Goal: Find specific page/section: Find specific page/section

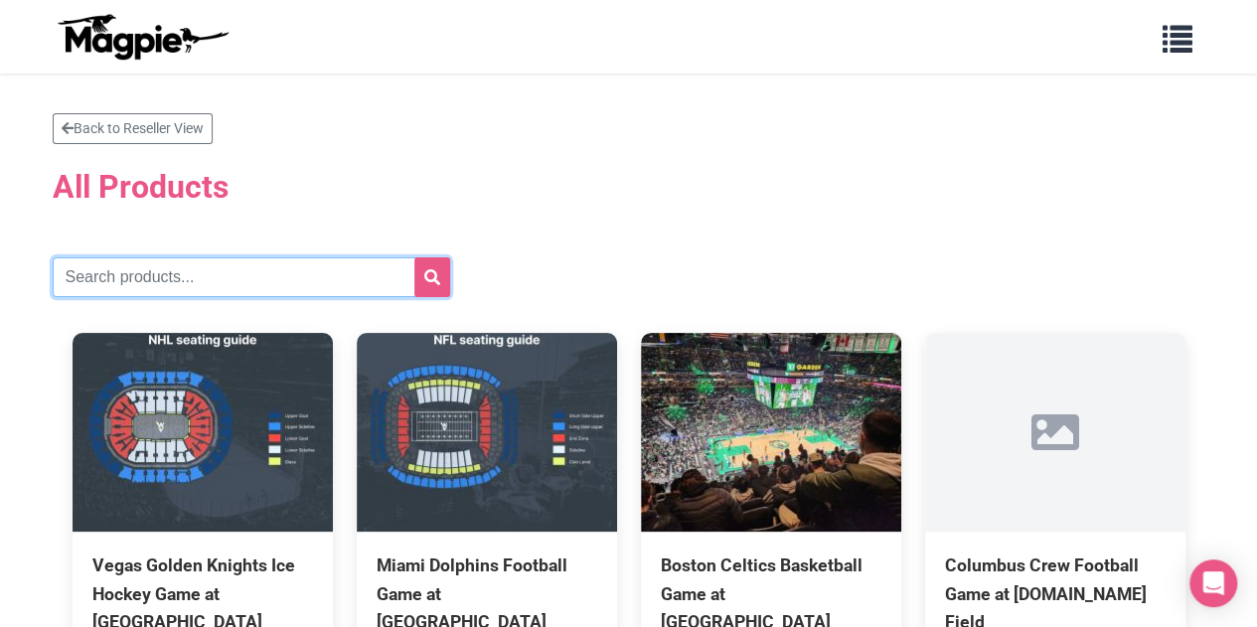
click at [269, 266] on input "text" at bounding box center [251, 277] width 397 height 40
paste input "[US_STATE] Vikings"
type input "[US_STATE] Vikings"
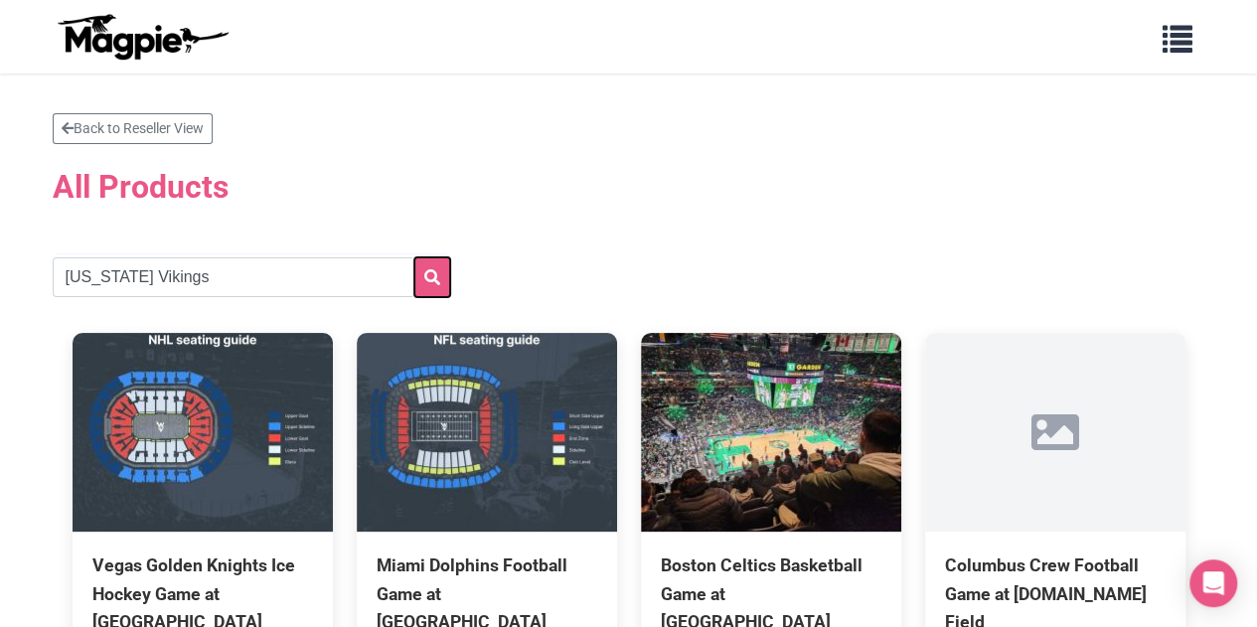
drag, startPoint x: 435, startPoint y: 278, endPoint x: 463, endPoint y: 309, distance: 41.5
click at [435, 278] on icon "submit" at bounding box center [432, 277] width 16 height 16
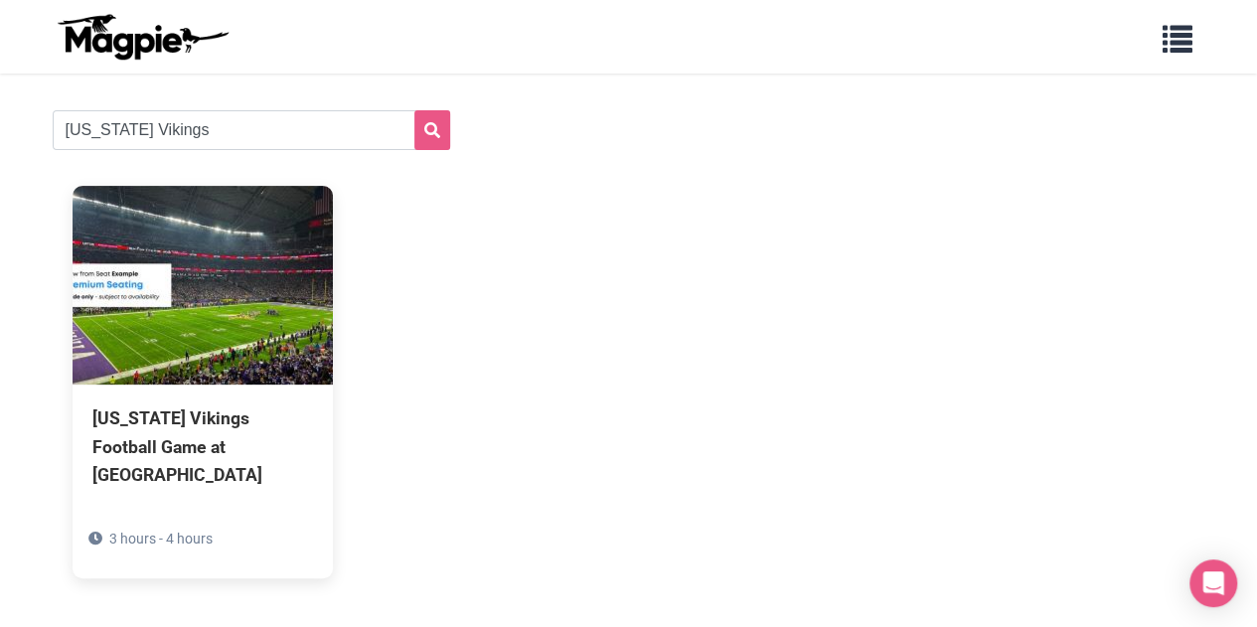
scroll to position [199, 0]
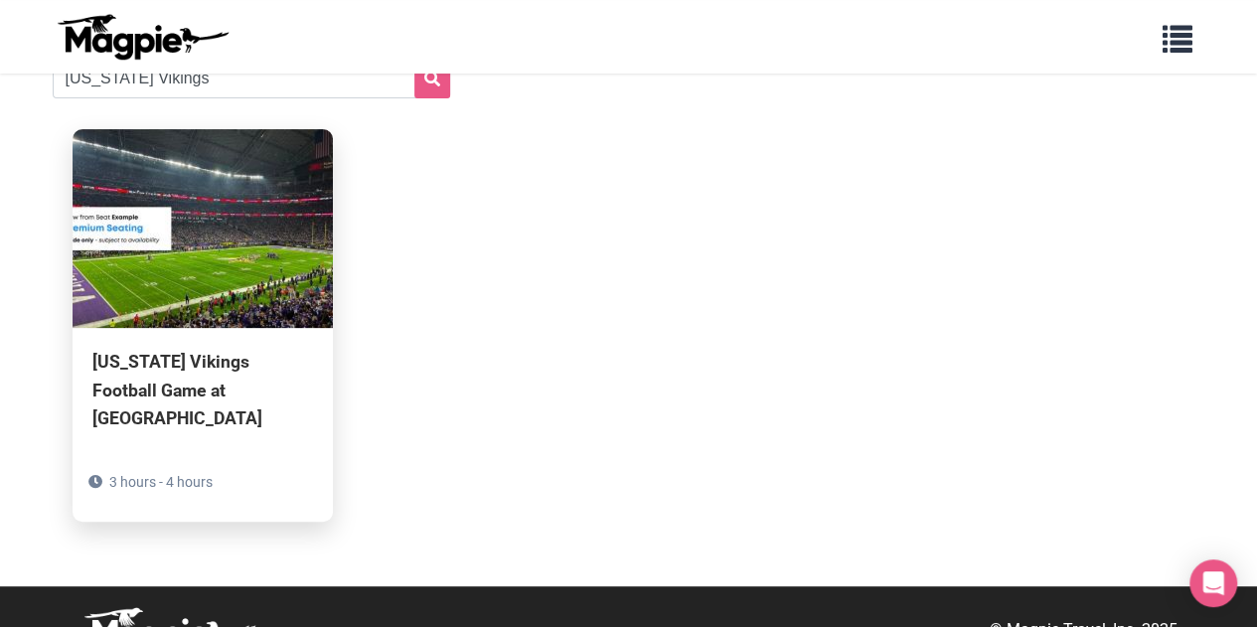
click at [236, 354] on div "[US_STATE] Vikings Football Game at [GEOGRAPHIC_DATA]" at bounding box center [202, 389] width 221 height 83
